Goal: Information Seeking & Learning: Learn about a topic

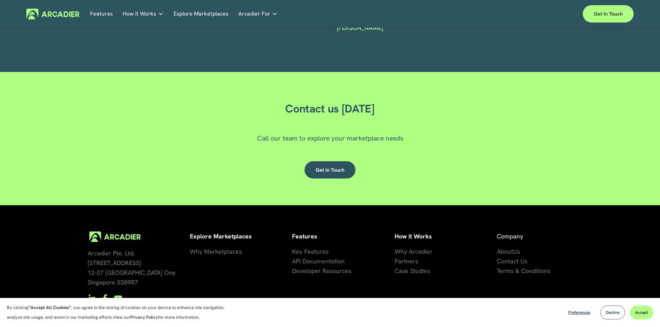
scroll to position [2080, 0]
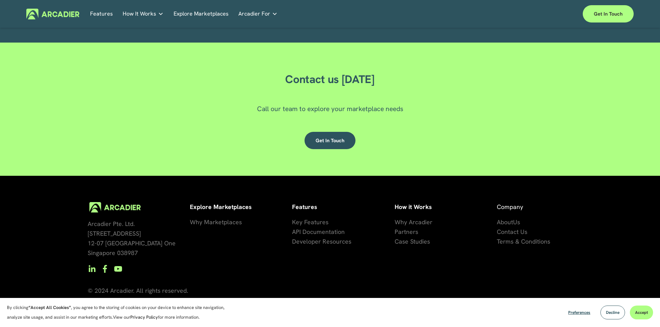
click at [408, 241] on span "se Studies" at bounding box center [416, 242] width 28 height 8
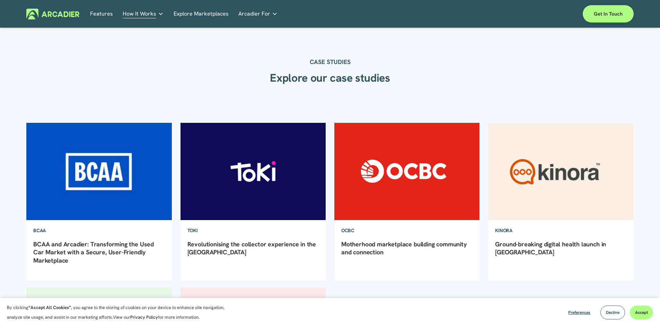
click at [191, 14] on link "Explore Marketplaces" at bounding box center [201, 14] width 55 height 11
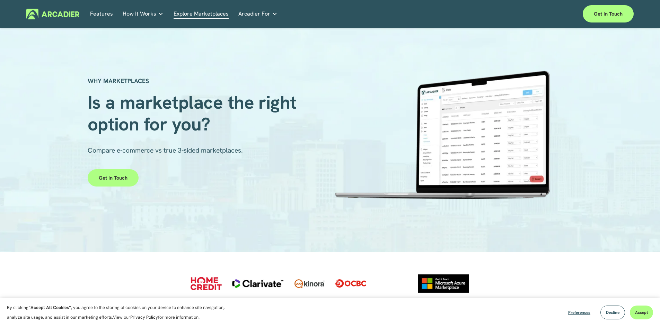
click at [130, 17] on span "How It Works" at bounding box center [140, 14] width 34 height 10
click at [100, 16] on link "Features" at bounding box center [101, 14] width 23 height 11
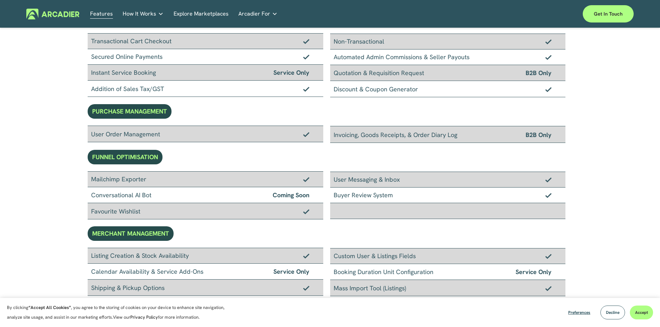
scroll to position [242, 0]
